Goal: Task Accomplishment & Management: Manage account settings

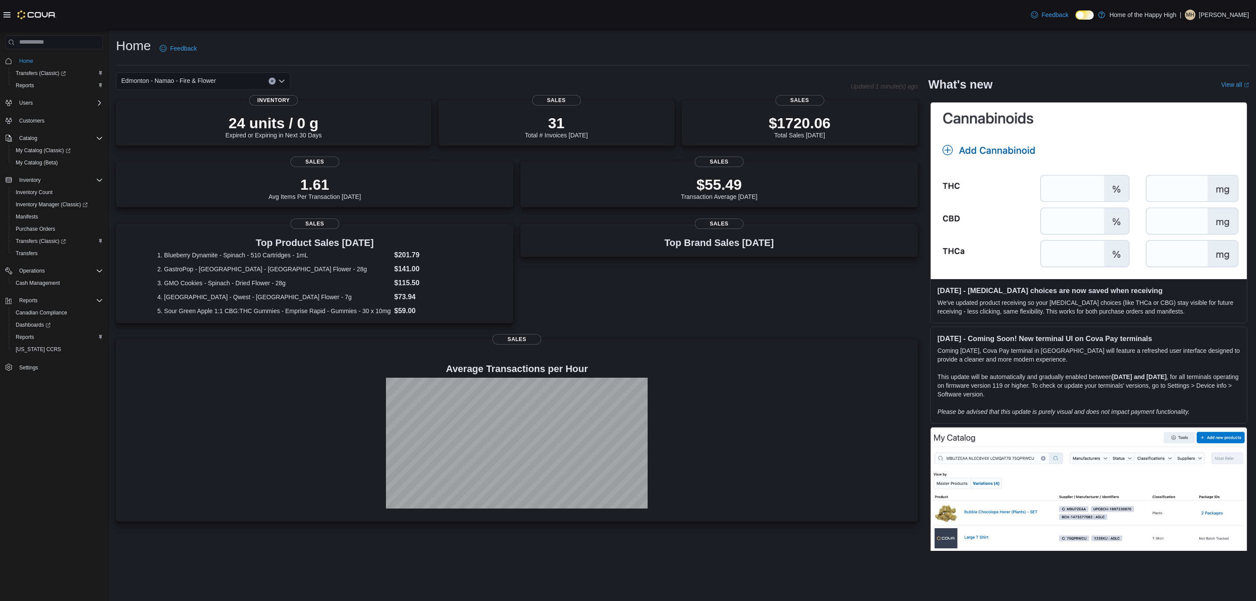
click at [1213, 11] on p "Mackenzie Howell" at bounding box center [1224, 15] width 50 height 10
click at [1191, 88] on span "Sign Out" at bounding box center [1193, 90] width 24 height 9
